Goal: Navigation & Orientation: Find specific page/section

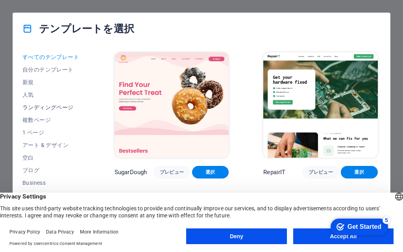
click at [40, 101] on button "ランディングページ" at bounding box center [50, 107] width 57 height 13
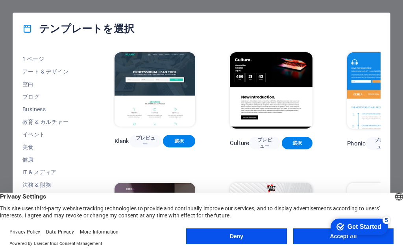
scroll to position [79, 0]
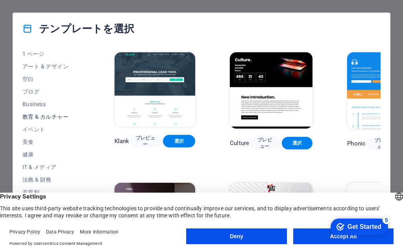
click at [43, 117] on span "教育 & カルチャー" at bounding box center [50, 117] width 57 height 6
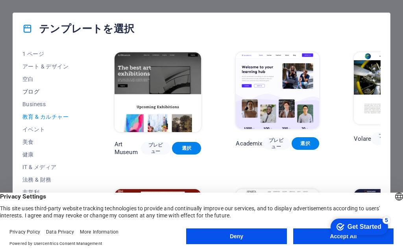
click at [42, 92] on span "ブログ" at bounding box center [50, 92] width 57 height 6
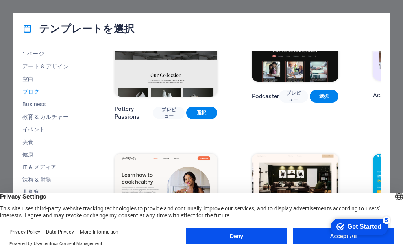
scroll to position [118, 0]
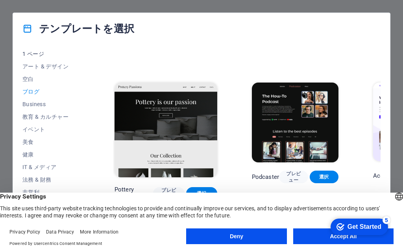
click at [35, 55] on span "1 ページ" at bounding box center [50, 54] width 57 height 6
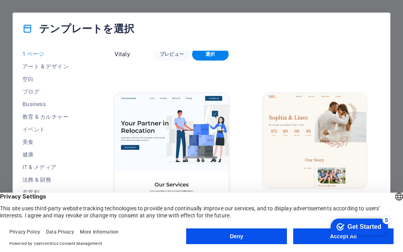
scroll to position [263, 0]
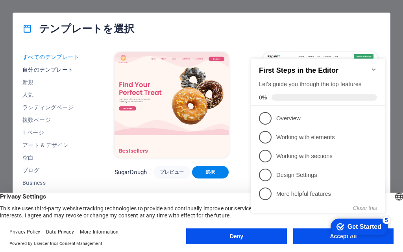
click at [35, 66] on button "自分のテンプレート" at bounding box center [50, 69] width 57 height 13
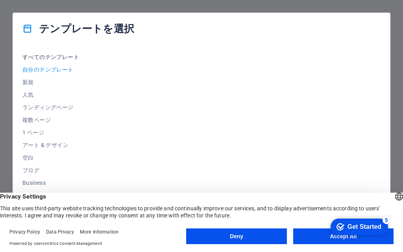
click at [58, 54] on span "すべてのテンプレート" at bounding box center [50, 57] width 57 height 6
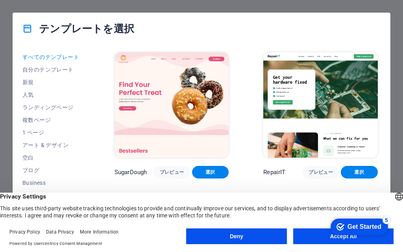
click at [140, 86] on img at bounding box center [172, 104] width 114 height 105
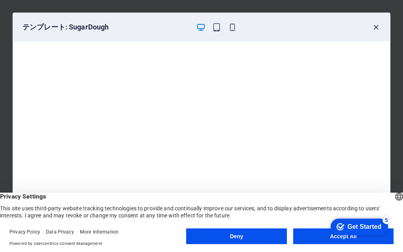
click at [374, 30] on icon "button" at bounding box center [376, 27] width 9 height 9
